Goal: Task Accomplishment & Management: Manage account settings

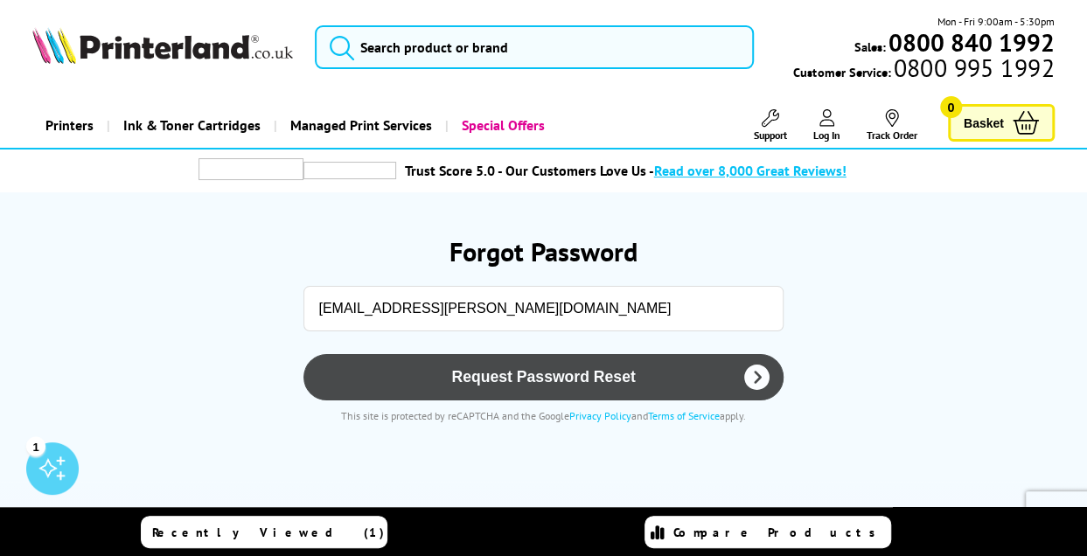
type input "admin@catton.co.uk"
drag, startPoint x: 427, startPoint y: 375, endPoint x: 369, endPoint y: 381, distance: 58.0
click at [427, 375] on span "Request Password Reset" at bounding box center [543, 377] width 434 height 18
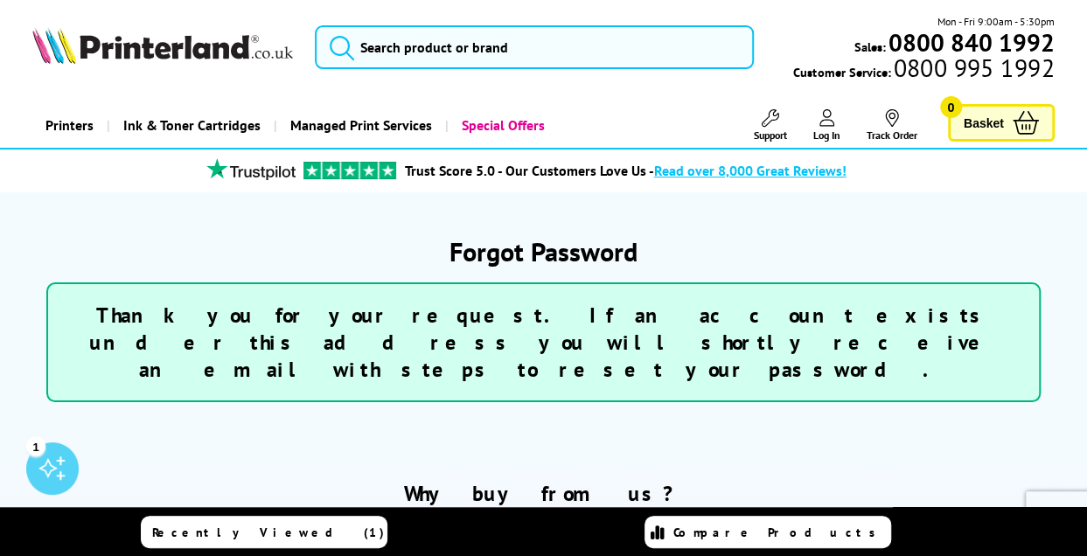
click at [278, 534] on span "Recently Viewed (1)" at bounding box center [268, 533] width 233 height 16
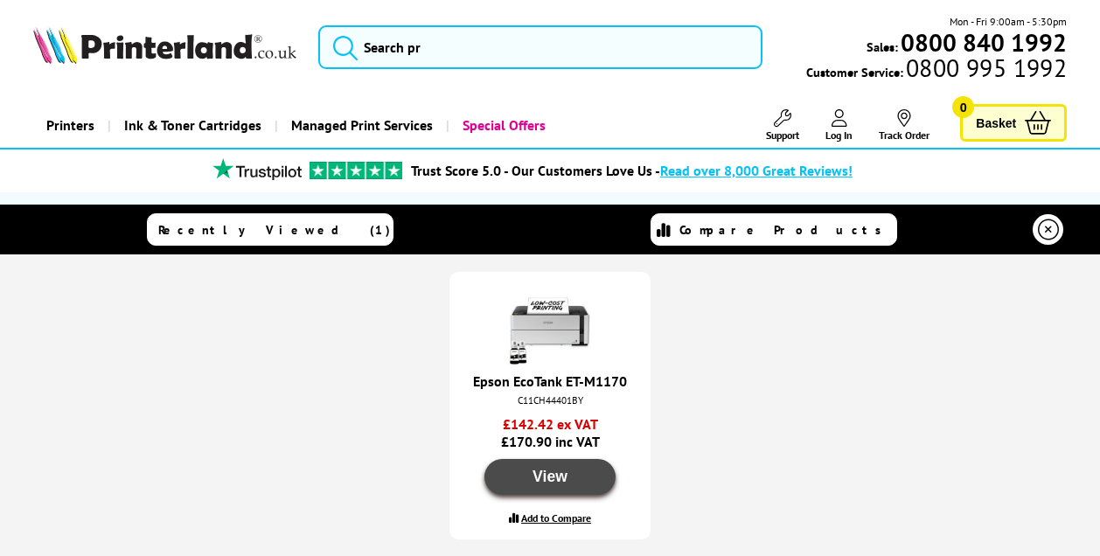
click at [545, 477] on button "View" at bounding box center [550, 477] width 131 height 36
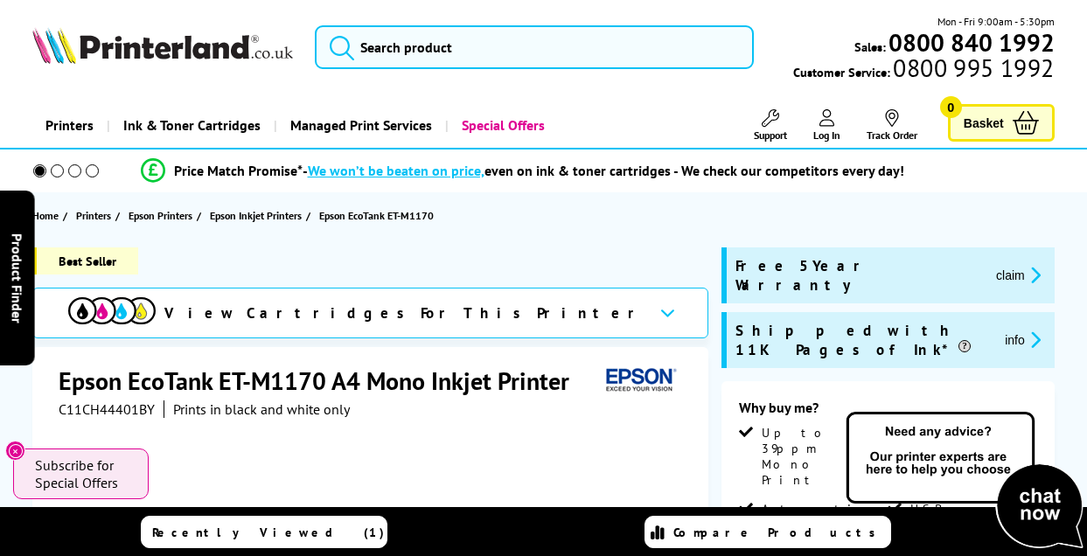
click at [306, 234] on section "Home Printers Epson Printers Epson Inkjet Printers Epson EcoTank ET-M1170" at bounding box center [543, 215] width 1087 height 46
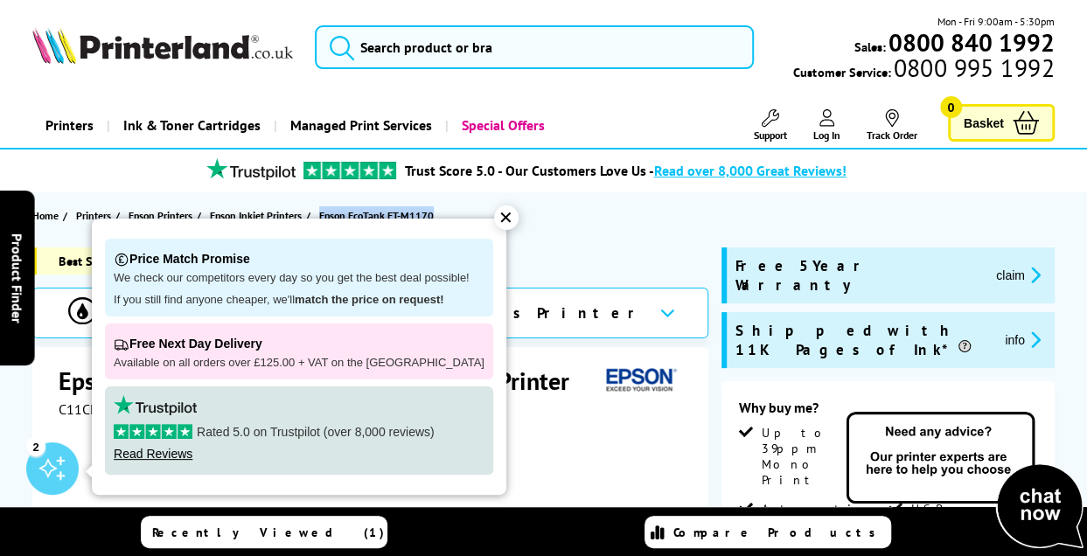
drag, startPoint x: 604, startPoint y: 353, endPoint x: 589, endPoint y: 367, distance: 21.1
click at [588, 367] on div "Epson EcoTank ET-M1170 A4 Mono Inkjet Printer" at bounding box center [373, 383] width 628 height 36
click at [577, 379] on h1 "Epson EcoTank ET-M1170 A4 Mono Inkjet Printer" at bounding box center [323, 381] width 528 height 32
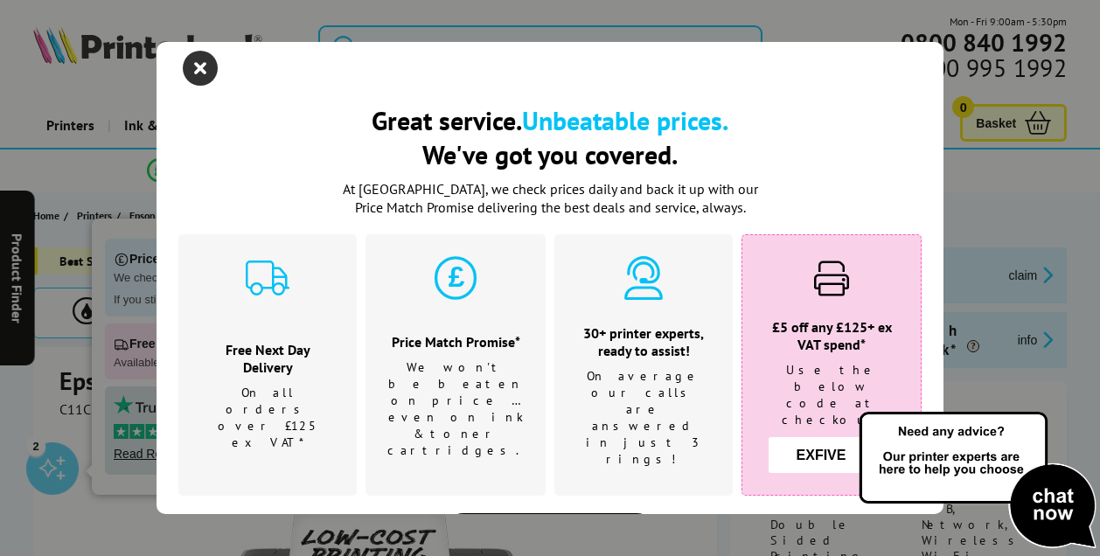
click at [215, 69] on icon "close modal" at bounding box center [200, 68] width 35 height 35
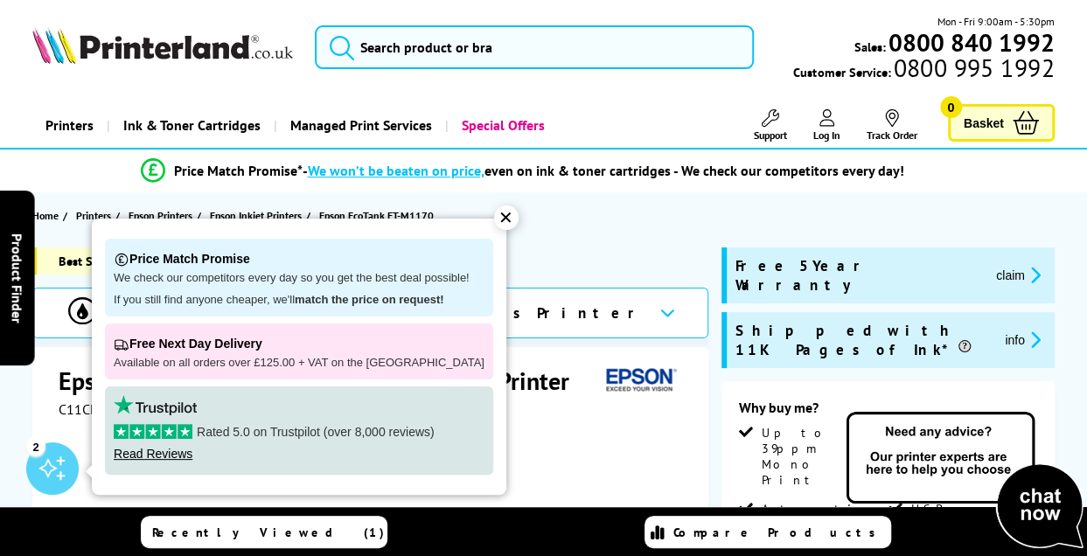
click at [494, 218] on div "✕" at bounding box center [506, 218] width 24 height 24
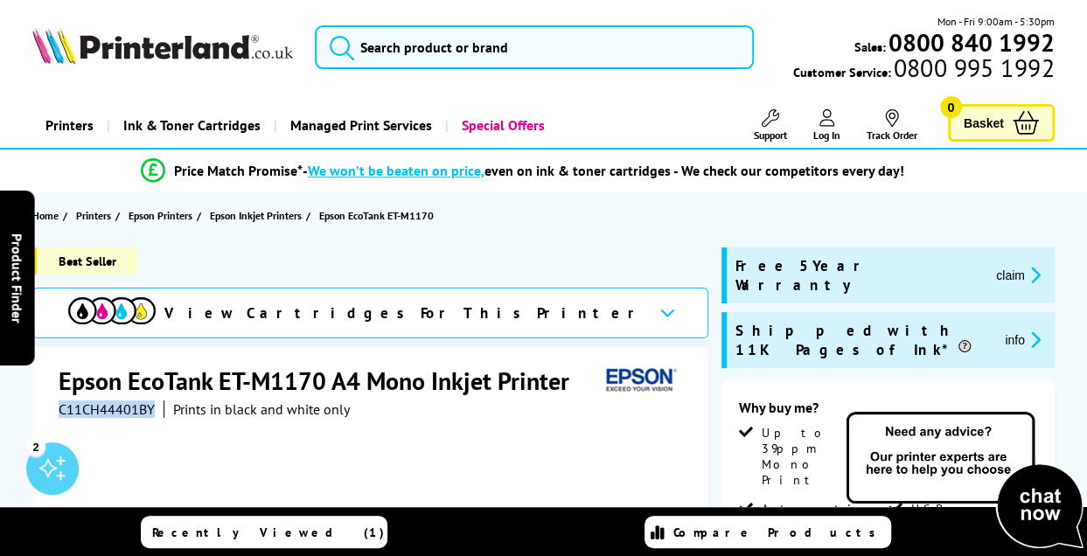
drag, startPoint x: 154, startPoint y: 412, endPoint x: 61, endPoint y: 405, distance: 93.0
click at [61, 405] on div "C11CH44401BY Prints in black and white only" at bounding box center [204, 409] width 291 height 17
copy span "C11CH44401BY"
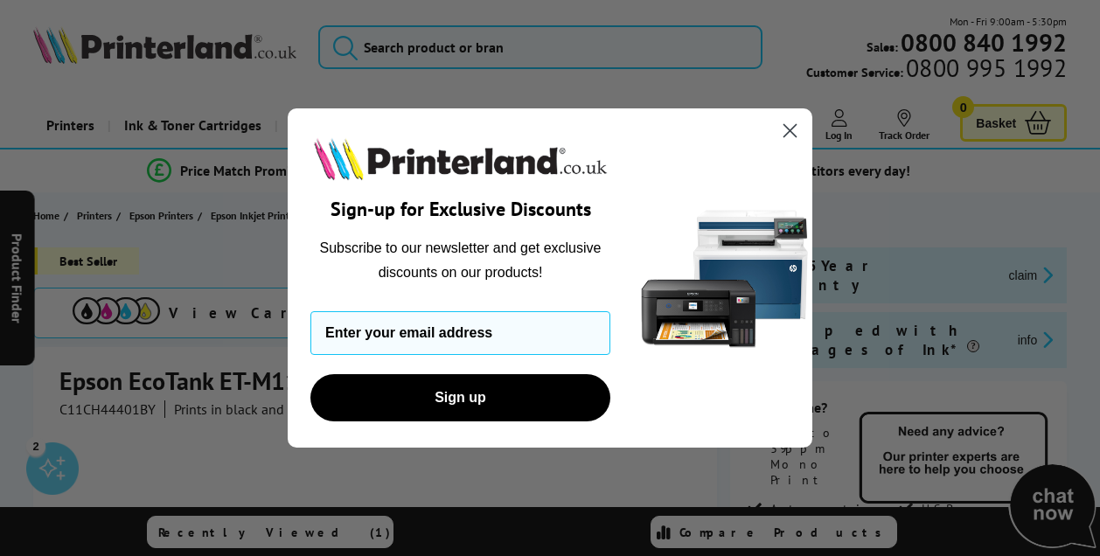
drag, startPoint x: 795, startPoint y: 136, endPoint x: 752, endPoint y: 132, distance: 43.0
click at [795, 136] on icon "Close dialog" at bounding box center [791, 130] width 12 height 12
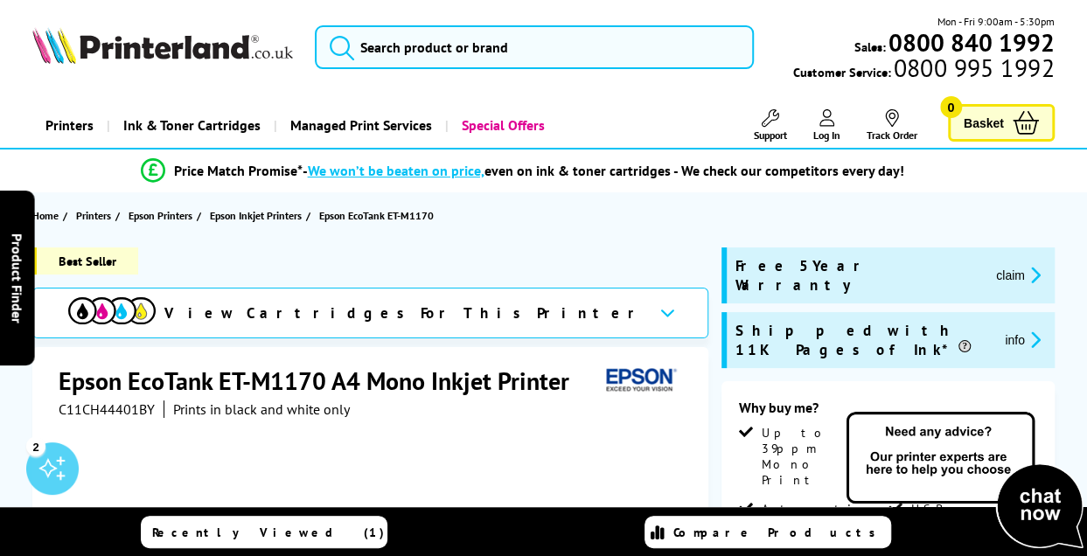
click at [54, 57] on img at bounding box center [162, 45] width 261 height 37
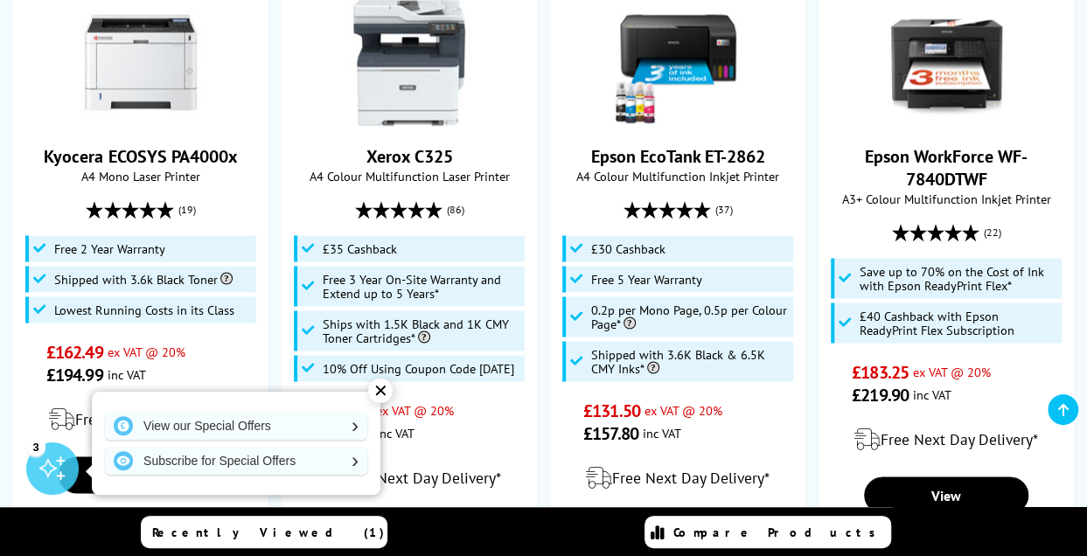
scroll to position [1662, 0]
